Goal: Transaction & Acquisition: Purchase product/service

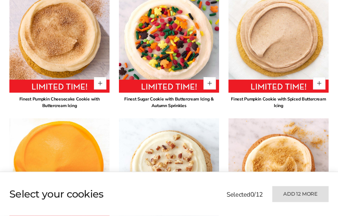
scroll to position [447, 0]
click at [23, 108] on div "Finest Pumpkin Cheesecake Cookie with Buttercream Icing" at bounding box center [59, 102] width 100 height 13
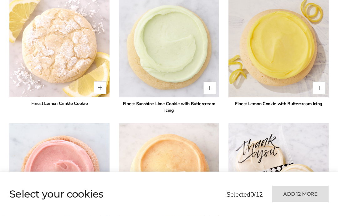
scroll to position [1303, 0]
click at [18, 123] on img at bounding box center [59, 173] width 100 height 100
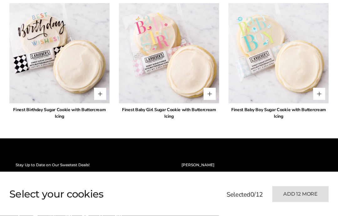
scroll to position [1549, 0]
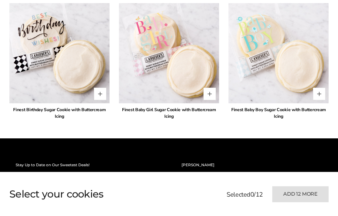
click at [22, 103] on img at bounding box center [59, 53] width 100 height 100
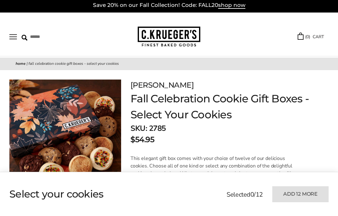
scroll to position [0, 0]
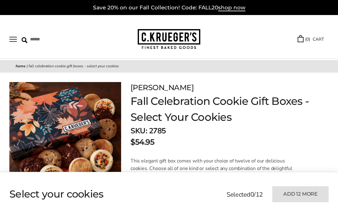
click at [35, 38] on input "Search" at bounding box center [54, 39] width 64 height 10
click at [44, 31] on div "****** TRY US! Sign In ( 0 ) CART ( 0 ) CART Bestsellers Fall ALL Fall Gifts NE…" at bounding box center [169, 37] width 338 height 44
click at [30, 40] on input "Search" at bounding box center [54, 39] width 64 height 10
type input "**********"
click at [108, 38] on input "******" at bounding box center [111, 38] width 17 height 8
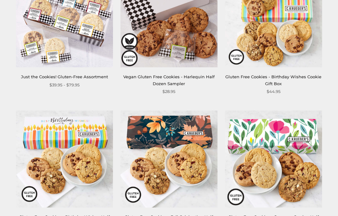
scroll to position [145, 0]
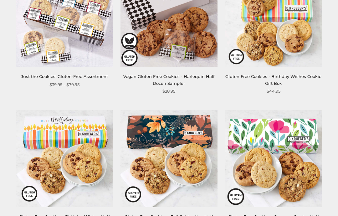
click at [70, 20] on img at bounding box center [64, 18] width 97 height 97
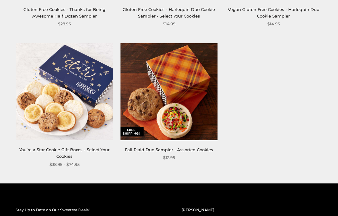
scroll to position [914, 0]
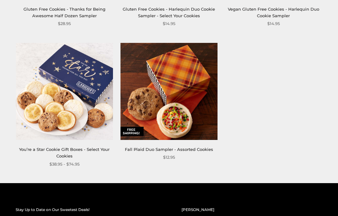
click at [49, 147] on link "You’re a Star Cookie Gift Boxes - Select Your Cookies" at bounding box center [64, 153] width 90 height 12
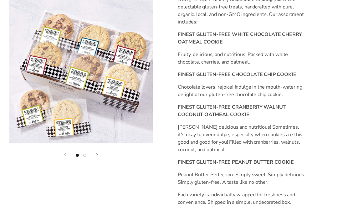
scroll to position [221, 0]
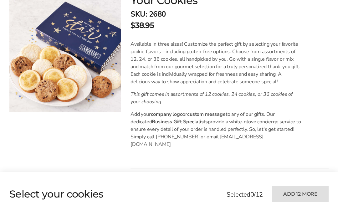
scroll to position [116, 0]
click at [42, 126] on div at bounding box center [65, 172] width 112 height 413
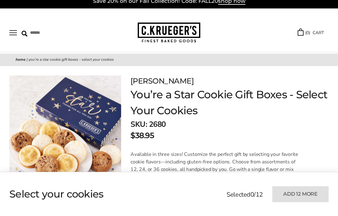
scroll to position [0, 0]
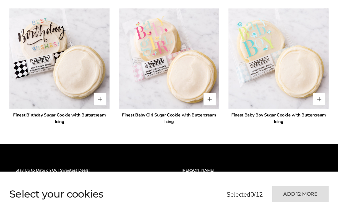
scroll to position [1543, 0]
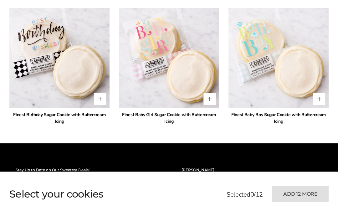
click at [22, 112] on div "Finest Birthday Sugar Cookie with Buttercream Icing" at bounding box center [59, 118] width 100 height 13
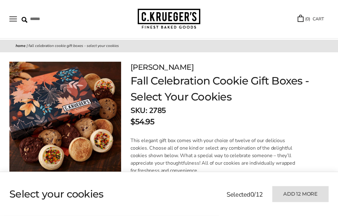
scroll to position [0, 0]
